Goal: Task Accomplishment & Management: Manage account settings

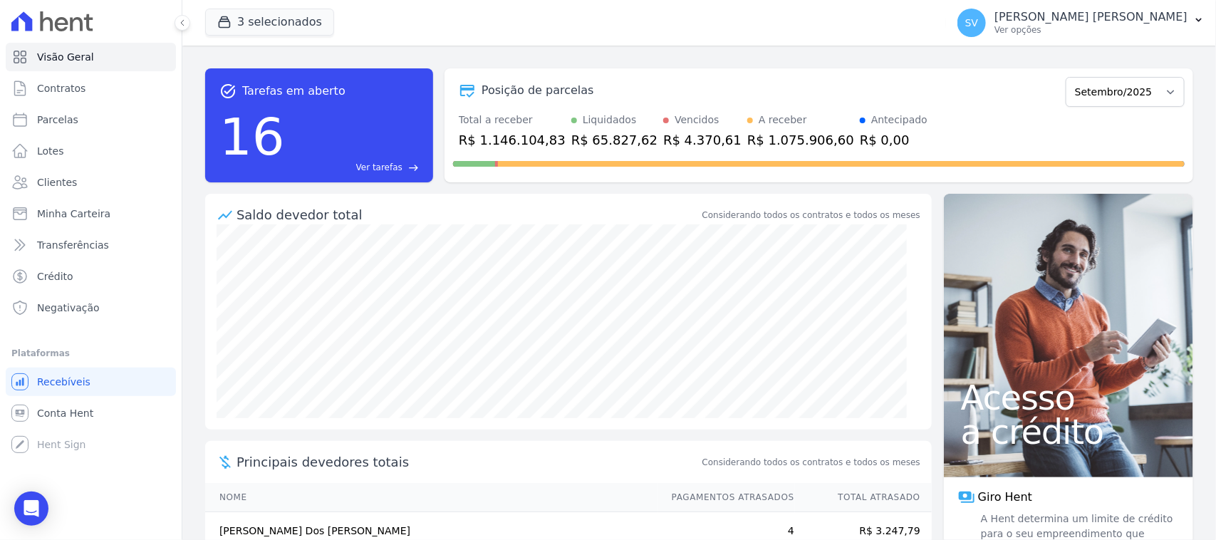
scroll to position [187, 0]
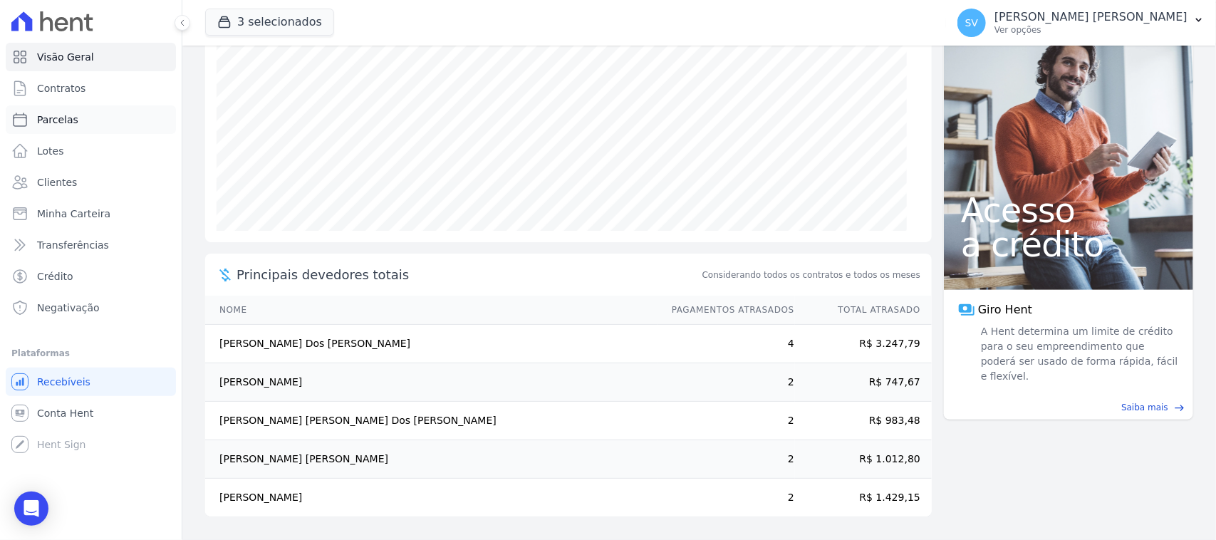
click at [119, 111] on link "Parcelas" at bounding box center [91, 119] width 170 height 29
select select
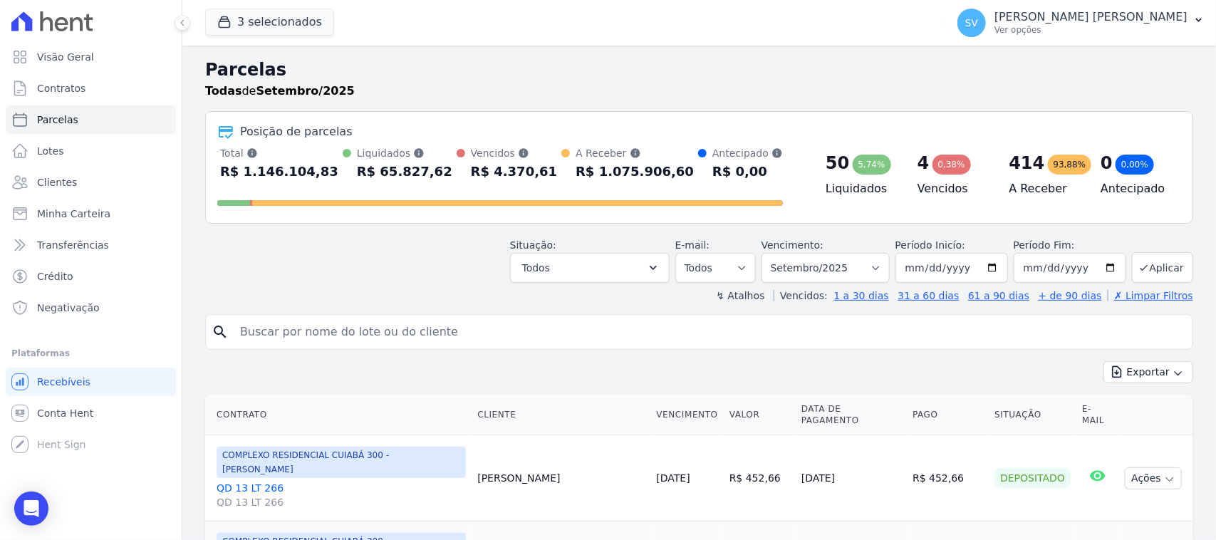
click at [651, 325] on input "search" at bounding box center [710, 332] width 956 height 29
paste input "[PERSON_NAME]"
type input "BRUNA [PERSON_NAME]"
click at [821, 271] on select "Filtrar por período ──────── Todos os meses Outubro/2022 Novembro/2022 Dezembro…" at bounding box center [826, 268] width 128 height 30
select select "08/2025"
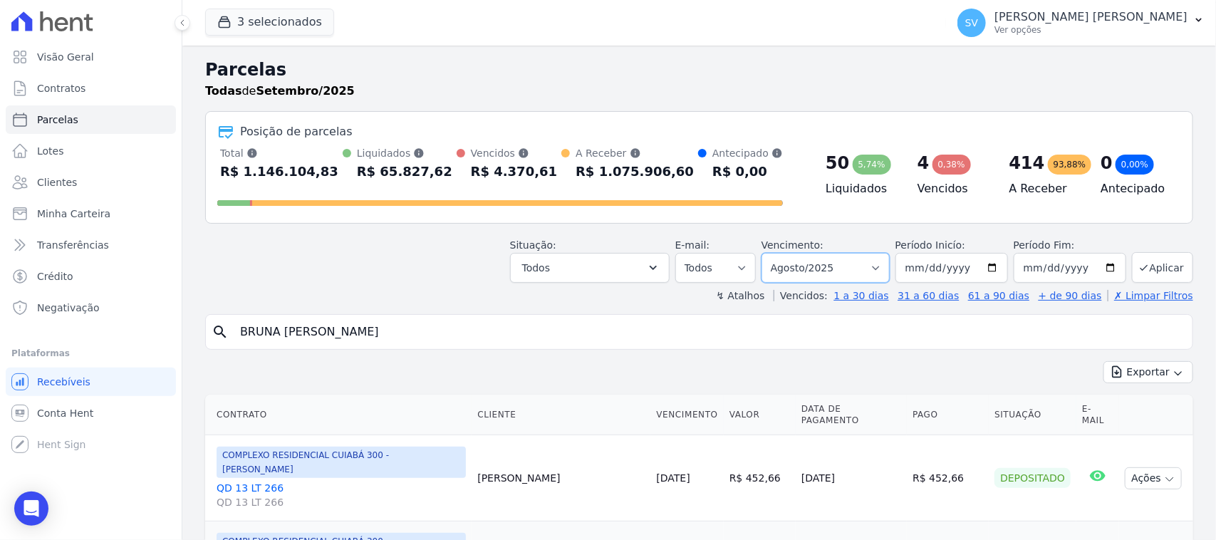
click at [767, 253] on select "Filtrar por período ──────── Todos os meses Outubro/2022 Novembro/2022 Dezembro…" at bounding box center [826, 268] width 128 height 30
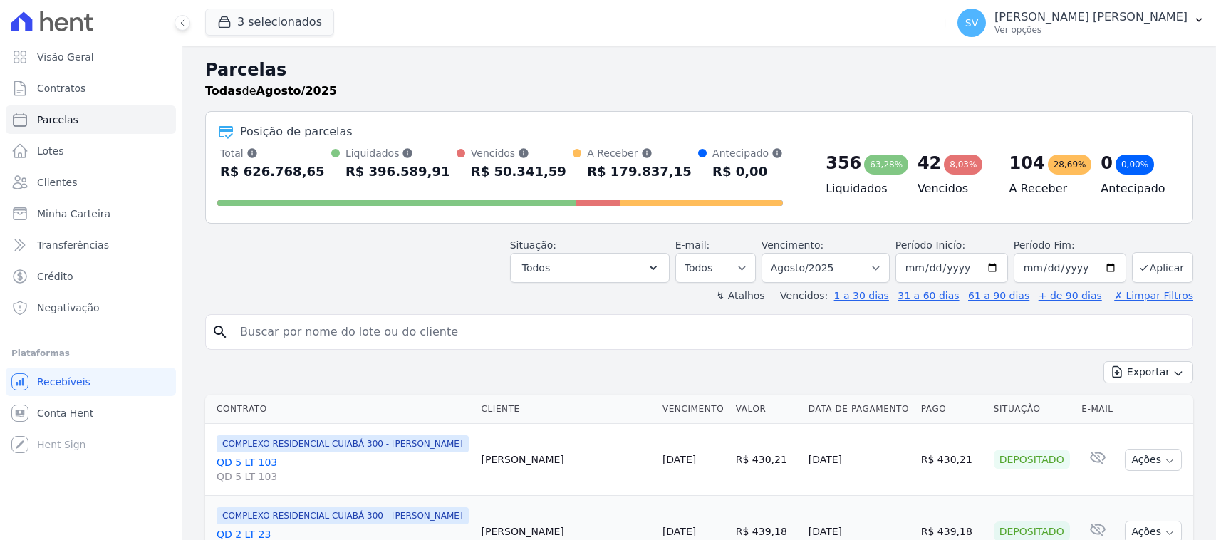
select select
drag, startPoint x: 602, startPoint y: 325, endPoint x: 595, endPoint y: 333, distance: 10.6
click at [602, 325] on input "search" at bounding box center [710, 332] width 956 height 29
paste input "[PERSON_NAME]"
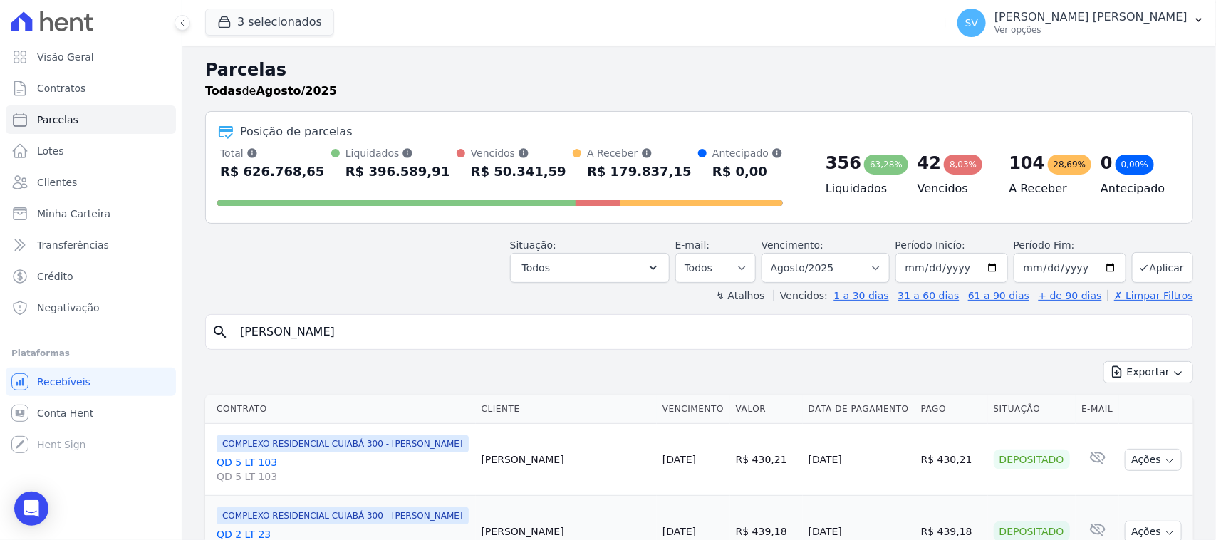
type input "BRUNA [PERSON_NAME]"
select select
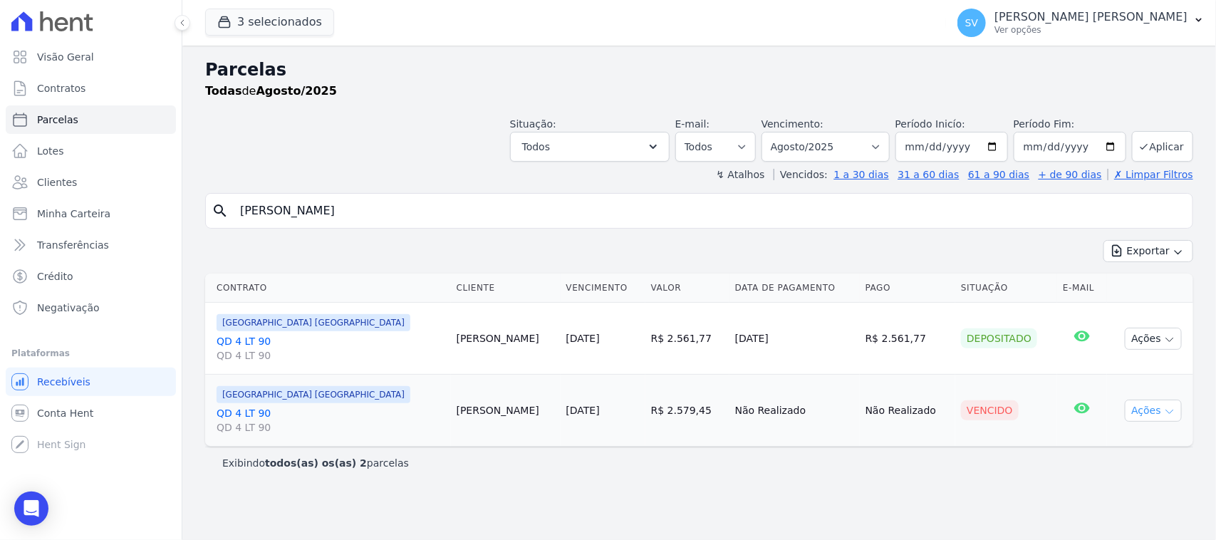
click at [1159, 414] on button "Ações" at bounding box center [1153, 411] width 57 height 22
click at [1128, 443] on link "Ver boleto" at bounding box center [1148, 443] width 137 height 26
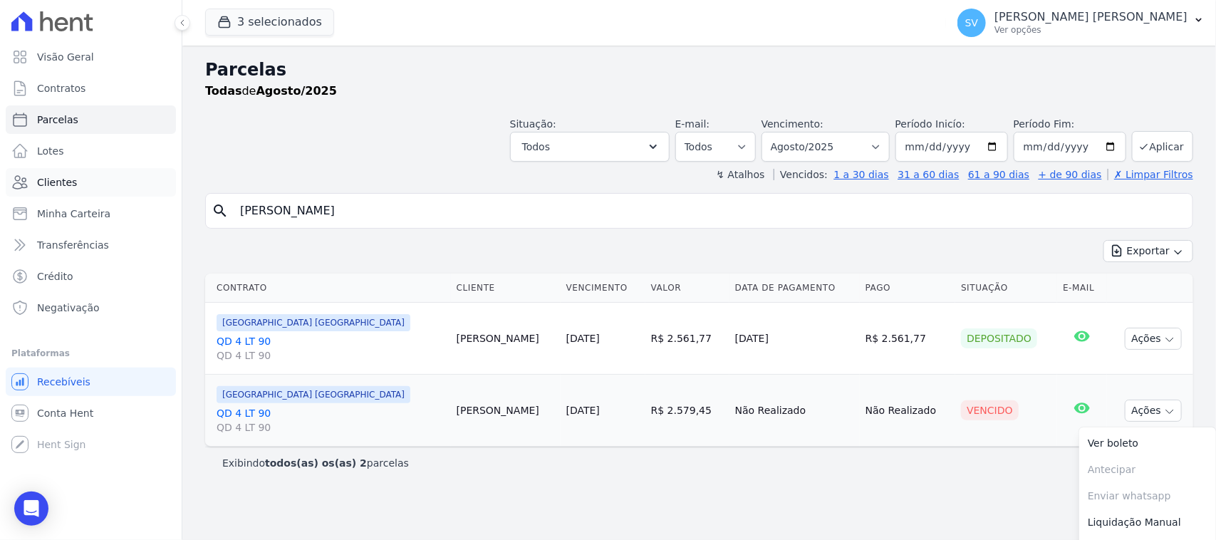
drag, startPoint x: 536, startPoint y: 200, endPoint x: 112, endPoint y: 195, distance: 424.0
click at [112, 195] on div "Visão Geral Contratos Parcelas Lotes Clientes Minha Carteira Transferências Cré…" at bounding box center [608, 270] width 1216 height 540
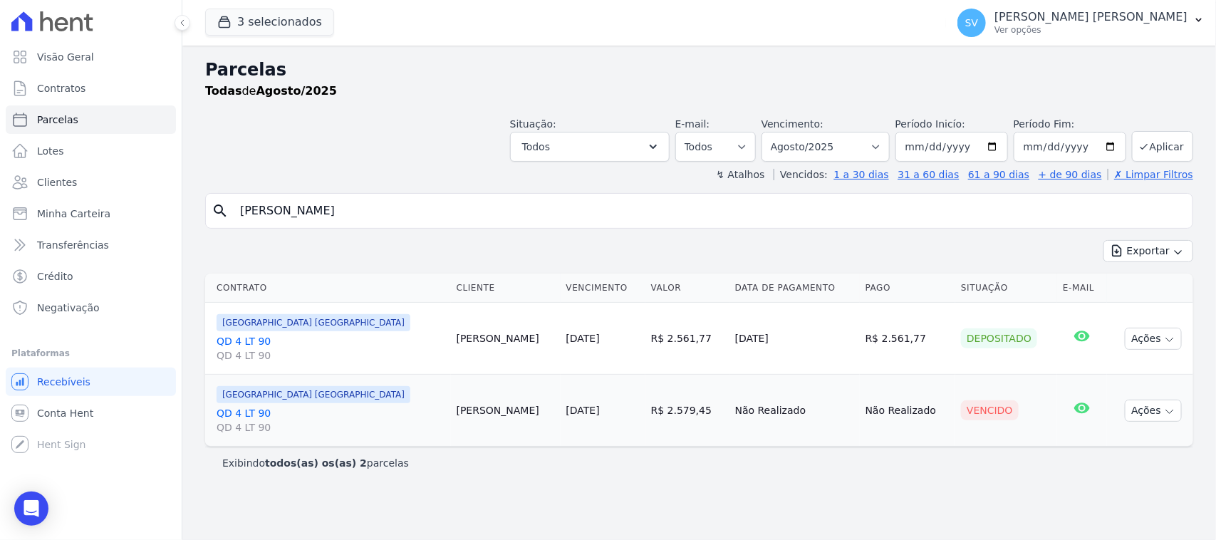
paste input "Lucas Luiz de Lima Cost"
type input "Lucas Luiz de Lima Costa"
select select
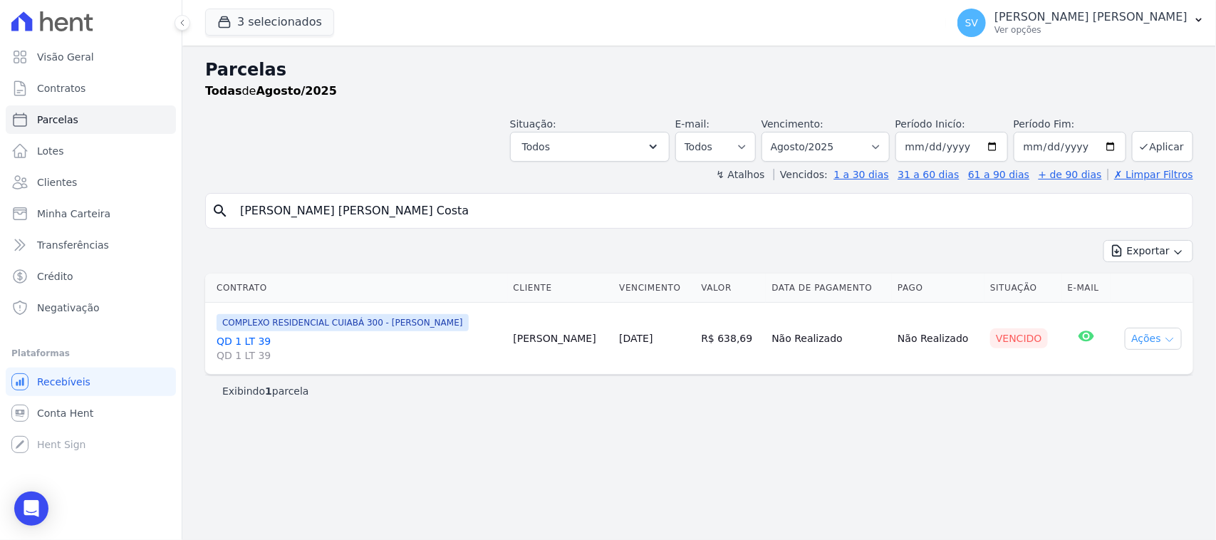
click at [1155, 348] on button "Ações" at bounding box center [1153, 339] width 57 height 22
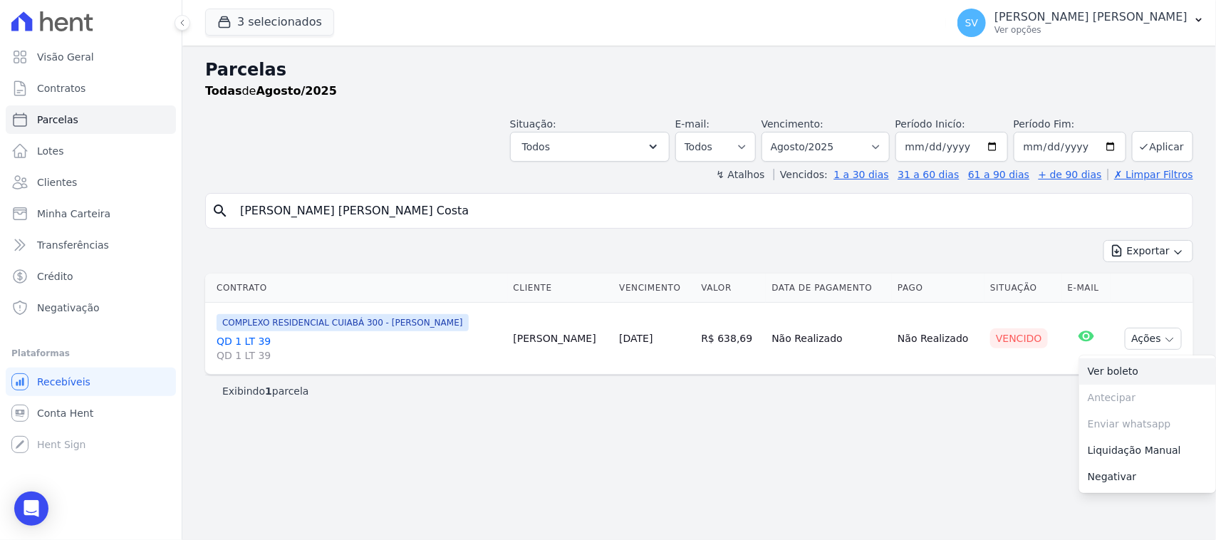
click at [1130, 374] on link "Ver boleto" at bounding box center [1148, 371] width 137 height 26
drag, startPoint x: 553, startPoint y: 211, endPoint x: 155, endPoint y: 190, distance: 398.9
click at [91, 237] on div "Visão Geral Contratos Parcelas Lotes Clientes Minha Carteira Transferências Cré…" at bounding box center [608, 270] width 1216 height 540
paste input "[PERSON_NAME] [PERSON_NAME]"
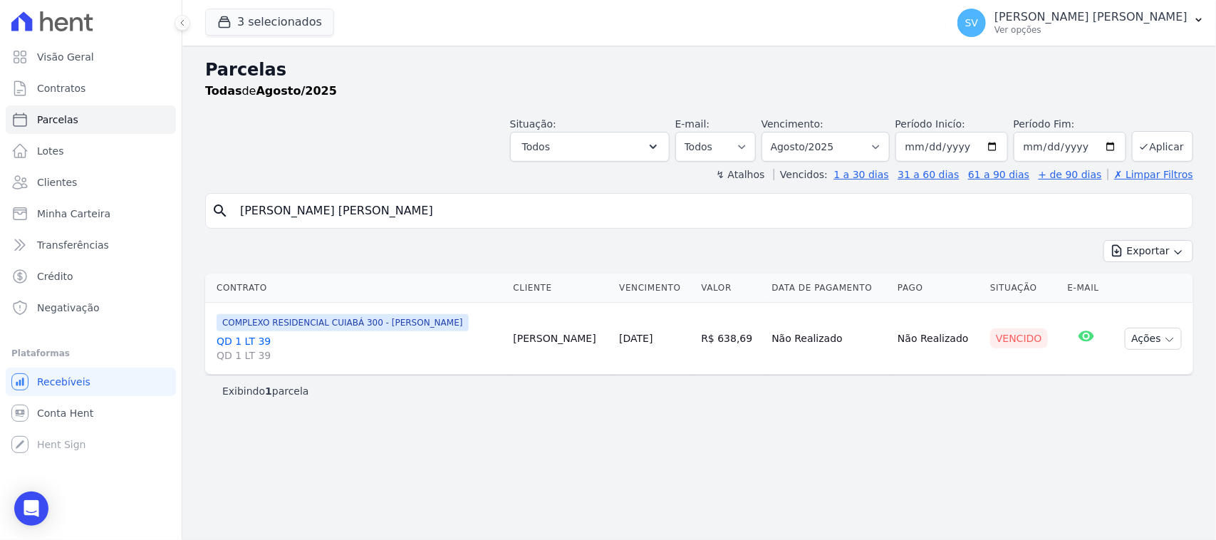
type input "[PERSON_NAME] [PERSON_NAME]"
select select
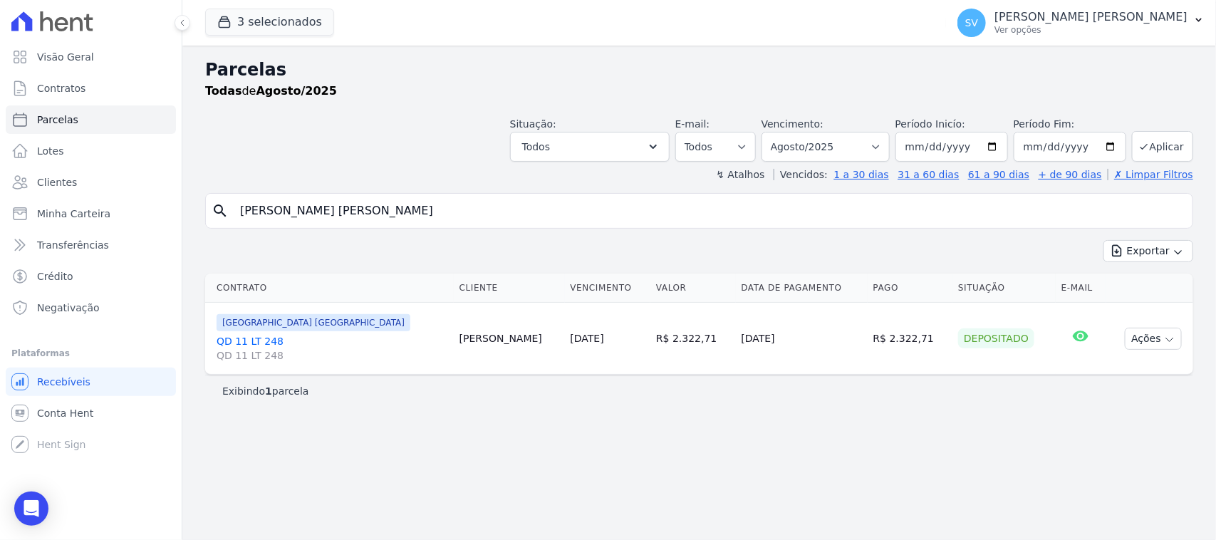
click at [842, 140] on select "Filtrar por período ──────── Todos os meses Outubro/2022 Novembro/2022 Dezembro…" at bounding box center [826, 147] width 128 height 30
select select "09/2025"
click at [780, 132] on select "Filtrar por período ──────── Todos os meses Outubro/2022 Novembro/2022 Dezembro…" at bounding box center [826, 147] width 128 height 30
select select
click at [1135, 342] on button "Ações" at bounding box center [1153, 339] width 57 height 22
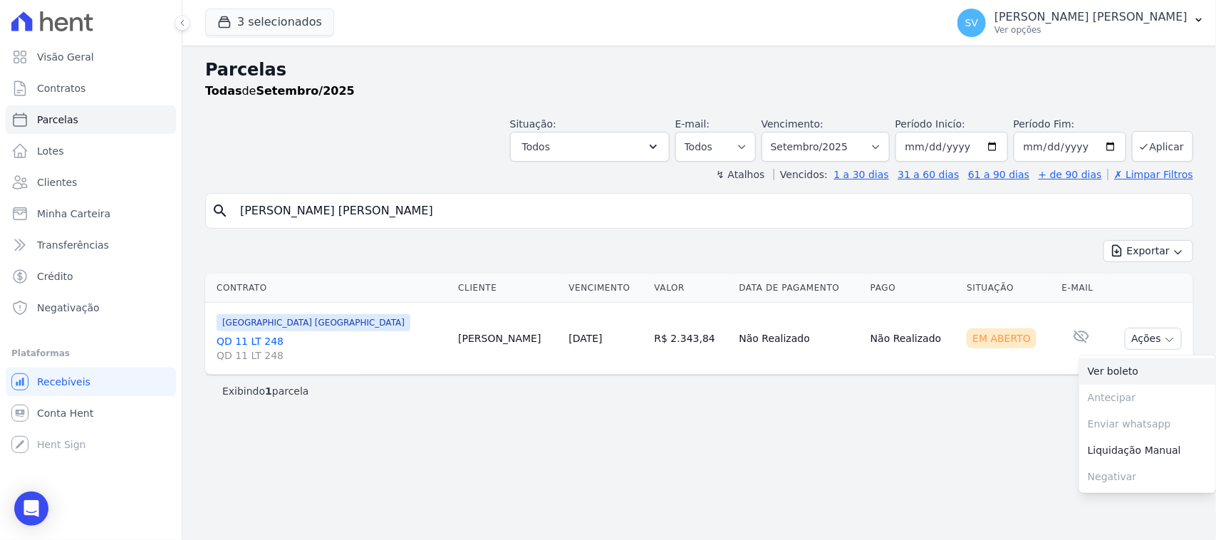
click at [1116, 378] on link "Ver boleto" at bounding box center [1148, 371] width 137 height 26
click at [251, 340] on link "QD 11 LT 248 QD 11 LT 248" at bounding box center [332, 348] width 230 height 29
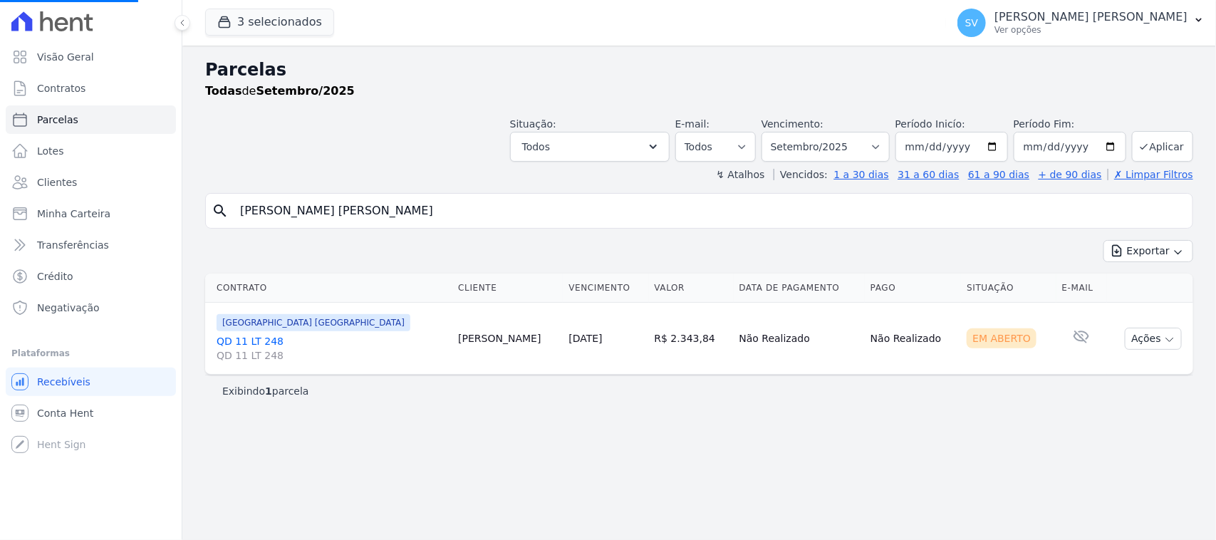
click at [259, 340] on link "QD 11 LT 248 QD 11 LT 248" at bounding box center [332, 348] width 230 height 29
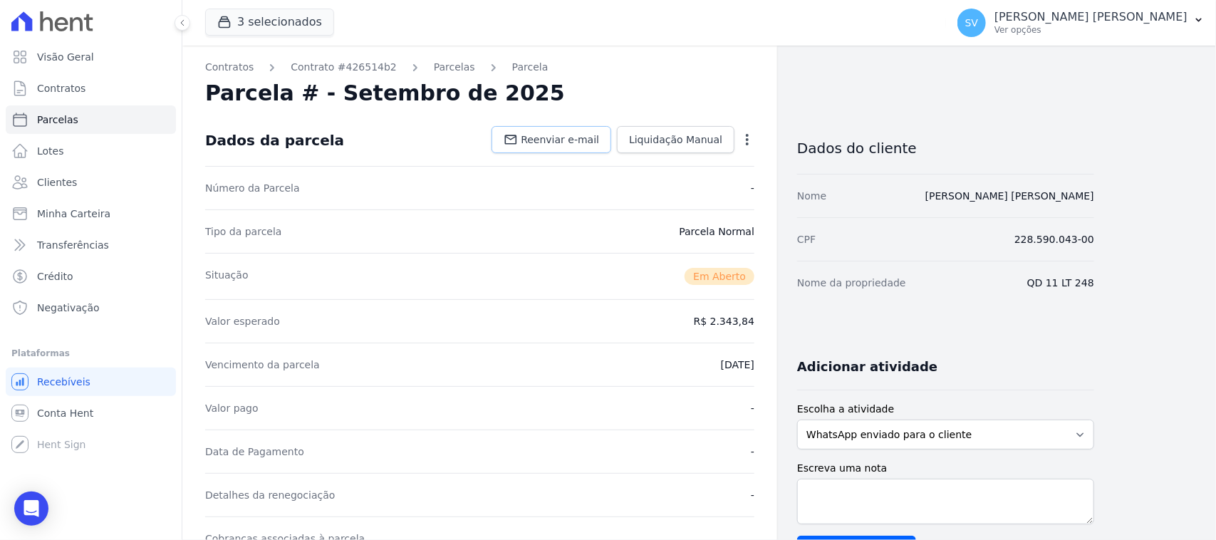
click at [567, 136] on span "Reenviar e-mail" at bounding box center [560, 140] width 78 height 14
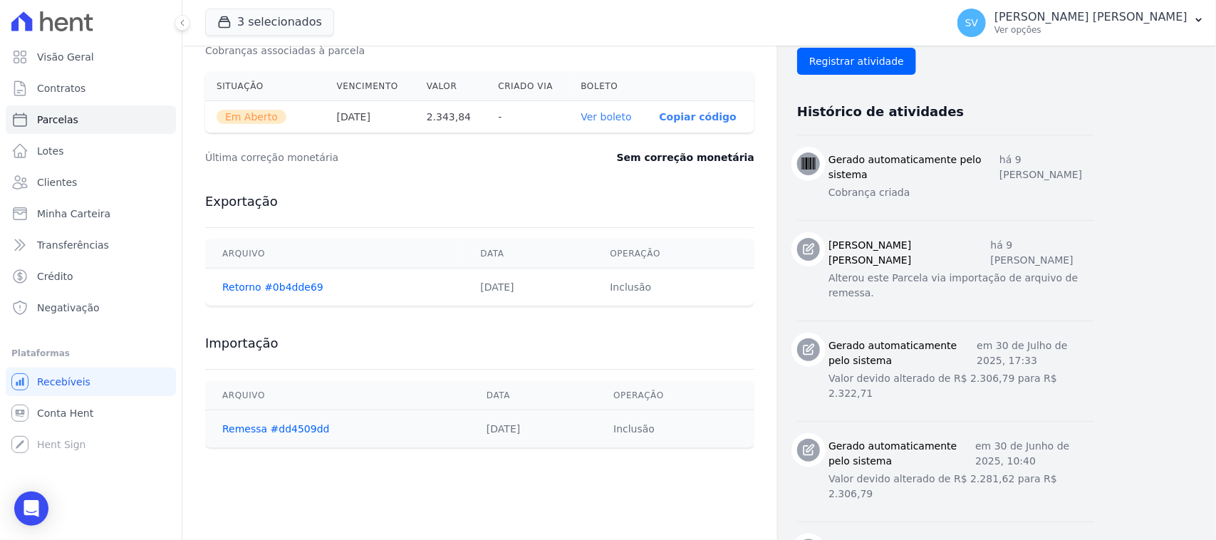
scroll to position [504, 0]
